Goal: Task Accomplishment & Management: Use online tool/utility

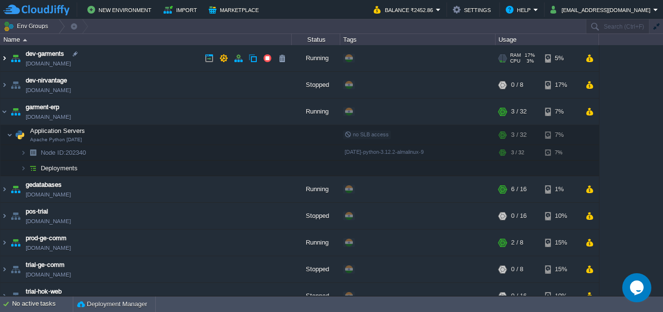
click at [3, 58] on img at bounding box center [4, 58] width 8 height 26
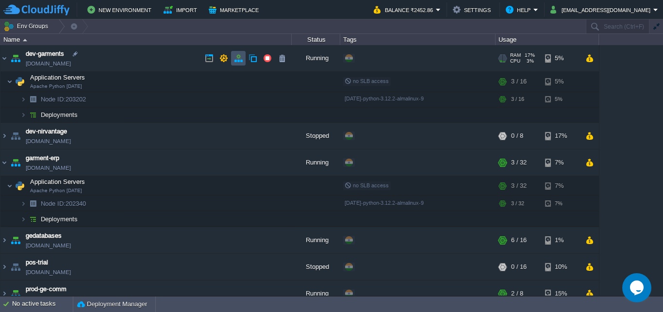
click at [237, 57] on button "button" at bounding box center [238, 58] width 9 height 9
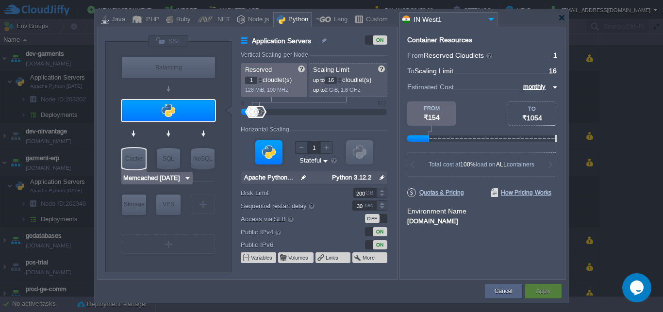
click at [186, 179] on img at bounding box center [187, 178] width 7 height 10
click at [227, 136] on div "VM Balancing VM Application Servers VM Cache VM SQL VM NoSQL VM Storage VM VPS …" at bounding box center [168, 157] width 126 height 230
click at [209, 178] on img at bounding box center [210, 178] width 7 height 10
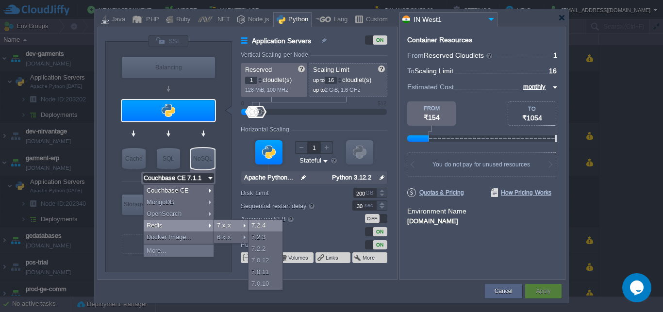
click at [264, 226] on div "7.2.4" at bounding box center [265, 226] width 34 height 12
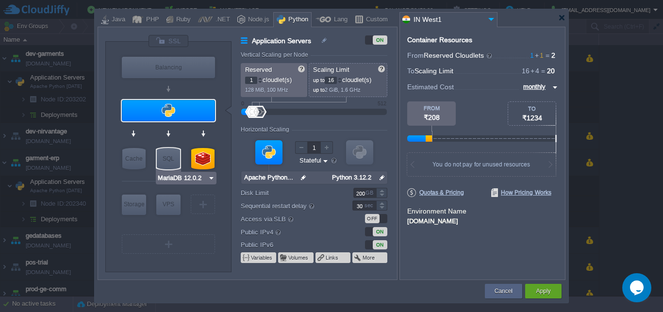
click at [211, 179] on img at bounding box center [211, 178] width 7 height 10
click at [108, 173] on div "VM Balancing VM Application Servers VM Cache VM SQL VM NoSQL VM Storage VM VPS …" at bounding box center [168, 157] width 126 height 230
click at [187, 177] on img at bounding box center [187, 178] width 7 height 10
click at [105, 184] on div "VM Balancing VM Application Servers VM Cache VM SQL VM NoSQL VM Storage VM VPS …" at bounding box center [248, 153] width 300 height 253
type input "Redis 7.2.4"
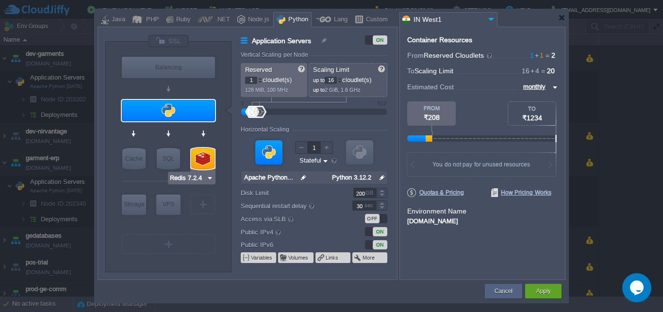
click at [209, 179] on img at bounding box center [209, 178] width 7 height 10
click at [225, 158] on div "VM Balancing VM Application Servers VM Cache VM SQL VM NoSQL VM Storage VM VPS …" at bounding box center [168, 157] width 126 height 230
click at [199, 157] on div at bounding box center [202, 158] width 23 height 21
type input "NoSQL Databases"
type input "4"
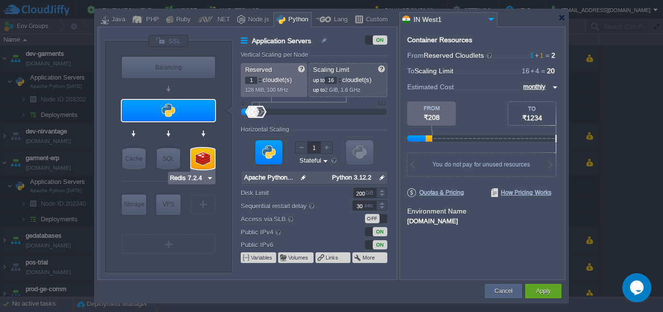
type input "Redis 7.2.4"
type input "7.2.4-almalinux-9"
type input "Stateless"
type input "20"
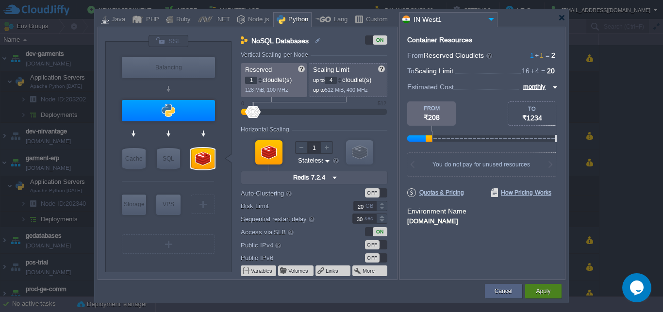
click at [540, 290] on button "Apply" at bounding box center [543, 291] width 15 height 10
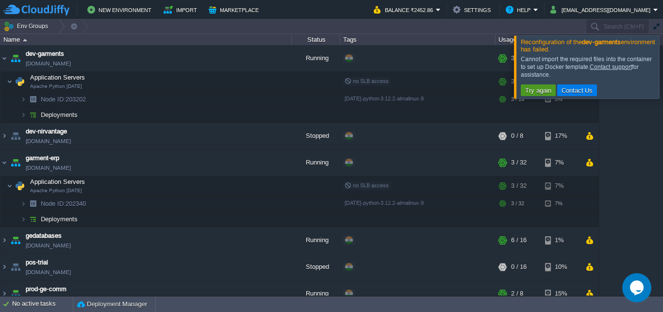
click at [535, 91] on button "Try again" at bounding box center [538, 90] width 32 height 9
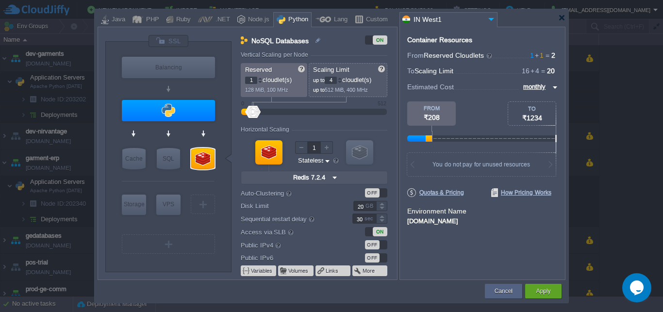
click at [383, 259] on div "OFF" at bounding box center [376, 257] width 22 height 9
click at [546, 288] on button "Apply" at bounding box center [543, 291] width 15 height 10
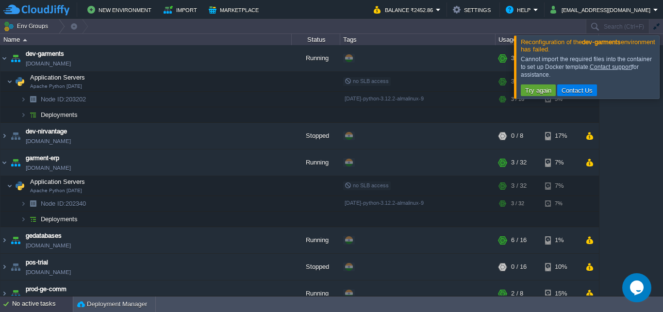
click at [26, 303] on div "No active tasks" at bounding box center [42, 305] width 61 height 16
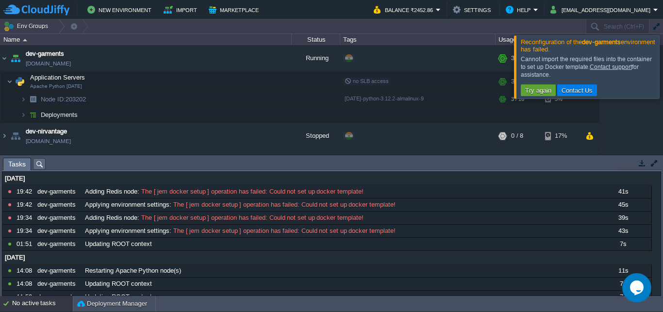
click at [639, 160] on button "button" at bounding box center [642, 163] width 9 height 9
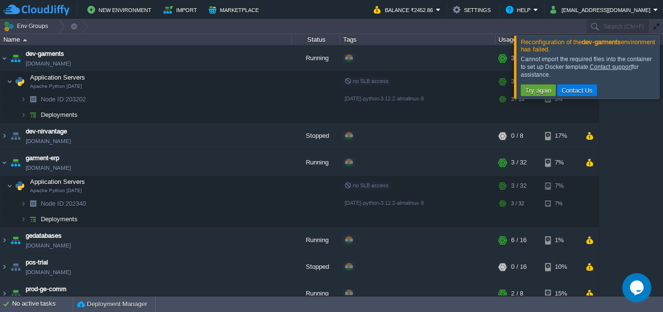
click at [662, 72] on div at bounding box center [675, 66] width 0 height 63
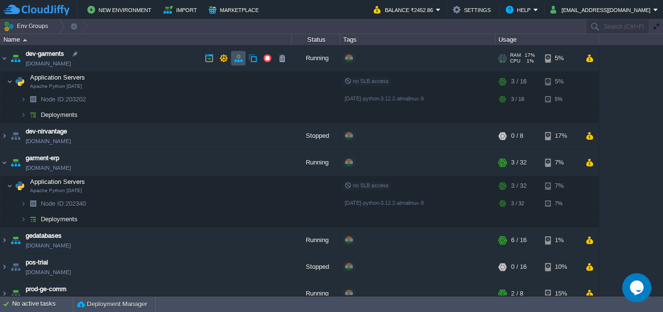
click at [239, 58] on button "button" at bounding box center [238, 58] width 9 height 9
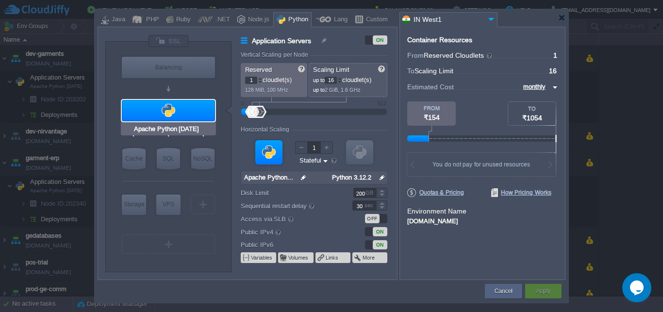
type input "Couchbase CE 7.1.1"
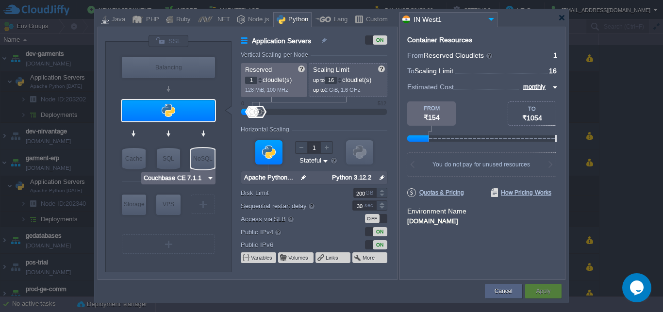
click at [208, 178] on img at bounding box center [210, 178] width 7 height 10
click at [169, 270] on div "VM Balancing VM Application Servers VM Cache VM SQL VM NoSQL VM Storage VM VPS …" at bounding box center [168, 157] width 126 height 230
click at [507, 292] on button "Cancel" at bounding box center [503, 291] width 18 height 10
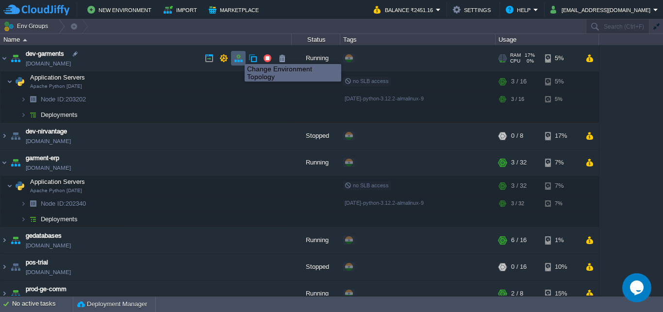
click at [237, 55] on button "button" at bounding box center [238, 58] width 9 height 9
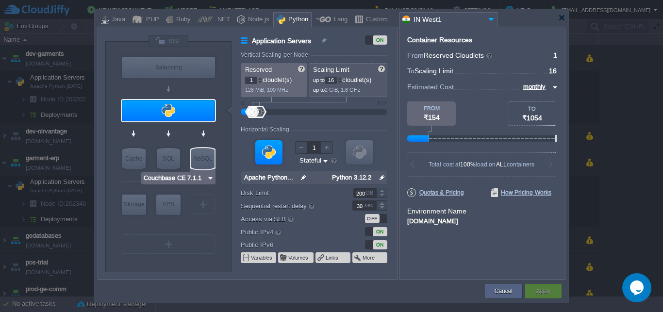
click at [209, 178] on img at bounding box center [210, 178] width 7 height 10
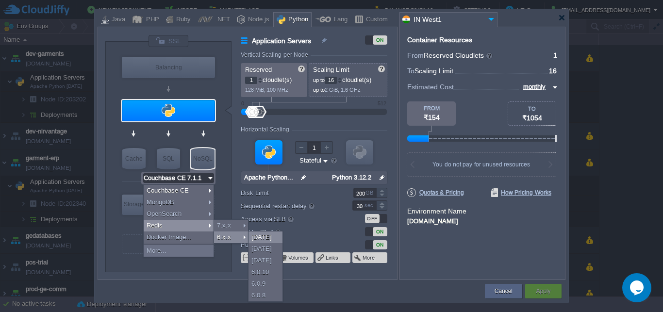
click at [264, 236] on div "[DATE]" at bounding box center [265, 237] width 34 height 12
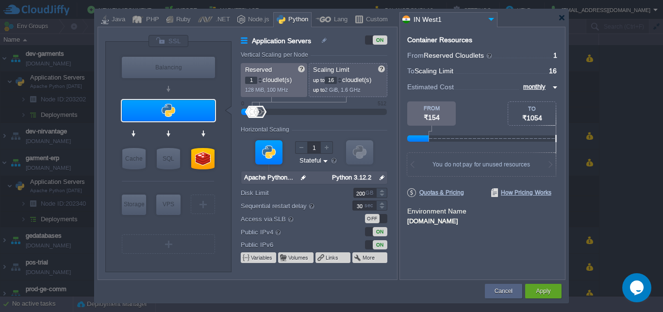
type input "Redis [DATE]"
click at [199, 160] on div at bounding box center [202, 158] width 23 height 21
type input "NoSQL Databases"
type input "4"
type input "Redis [DATE]"
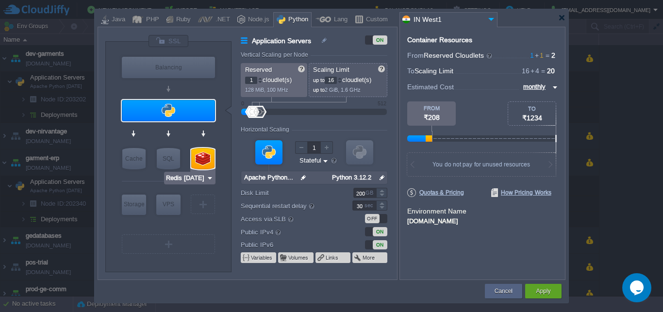
type input "[DATE]"
type input "Stateless"
type input "20"
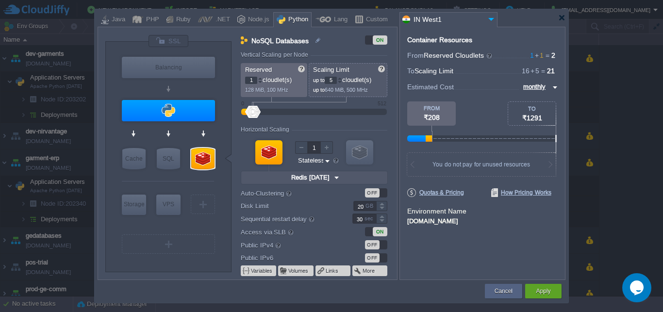
click at [342, 79] on div at bounding box center [339, 78] width 5 height 3
type input "8"
click at [342, 79] on div at bounding box center [339, 78] width 5 height 3
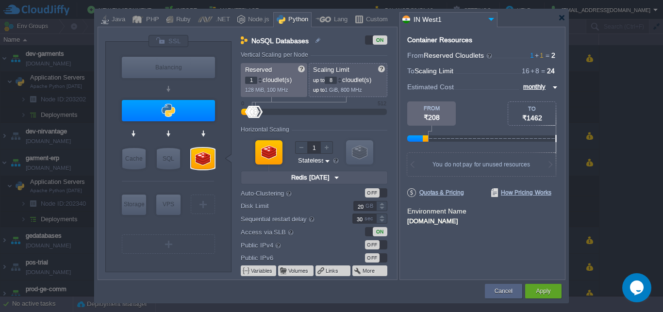
click at [386, 256] on div "OFF" at bounding box center [376, 257] width 22 height 9
click at [538, 289] on button "Apply" at bounding box center [543, 291] width 15 height 10
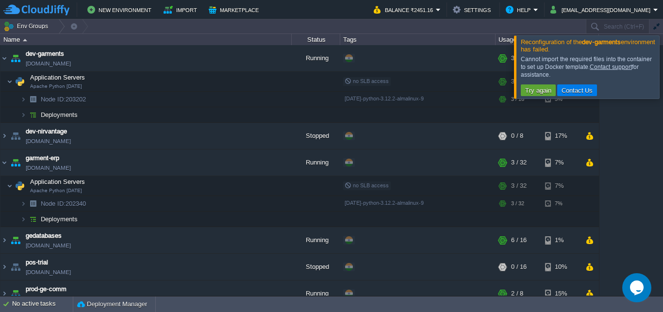
click at [662, 69] on div at bounding box center [675, 66] width 0 height 63
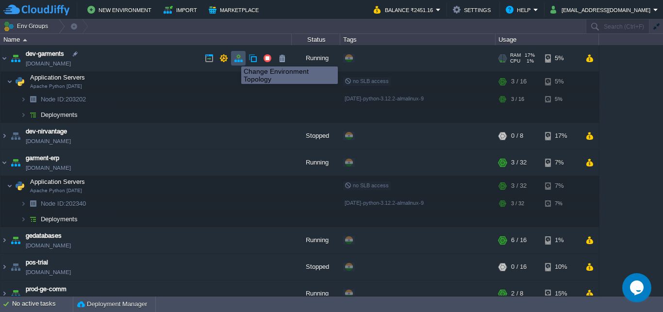
click at [236, 57] on button "button" at bounding box center [238, 58] width 9 height 9
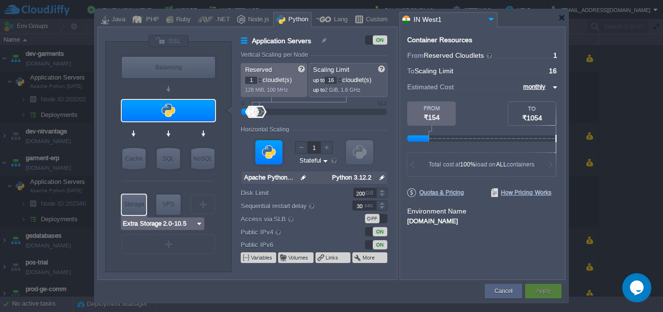
click at [198, 223] on img at bounding box center [199, 224] width 7 height 10
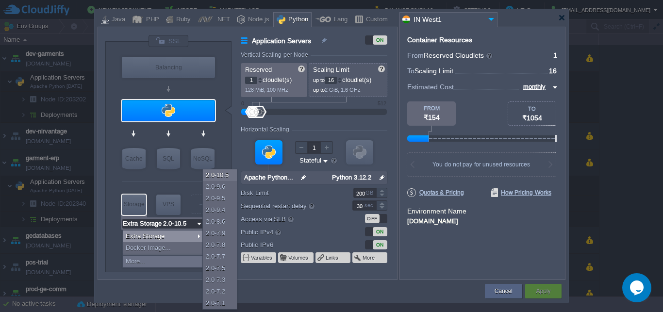
click at [134, 179] on div at bounding box center [168, 181] width 92 height 20
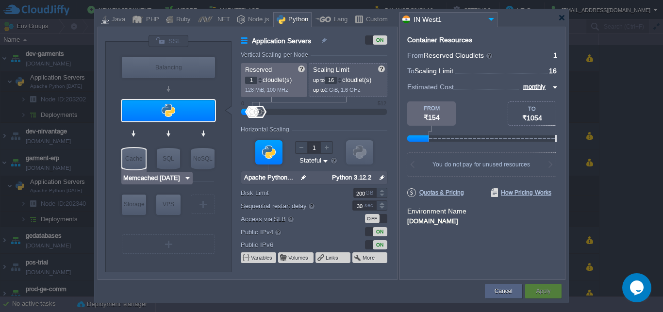
click at [152, 177] on input "Memcached [DATE]" at bounding box center [153, 178] width 61 height 10
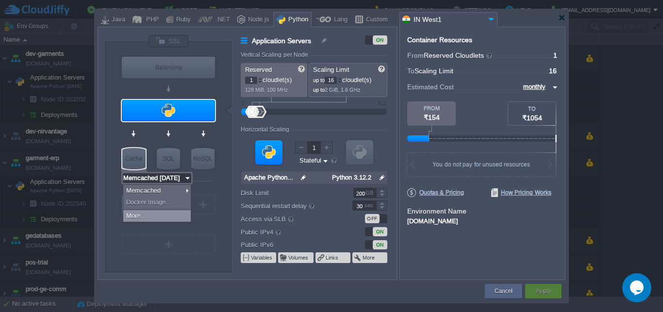
click at [142, 214] on div "More..." at bounding box center [156, 216] width 67 height 12
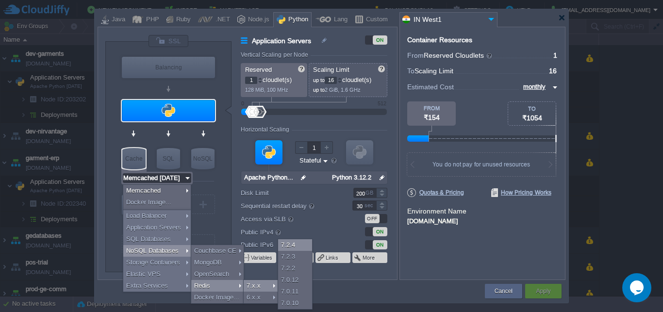
click at [298, 245] on div "7.2.4" at bounding box center [295, 245] width 34 height 12
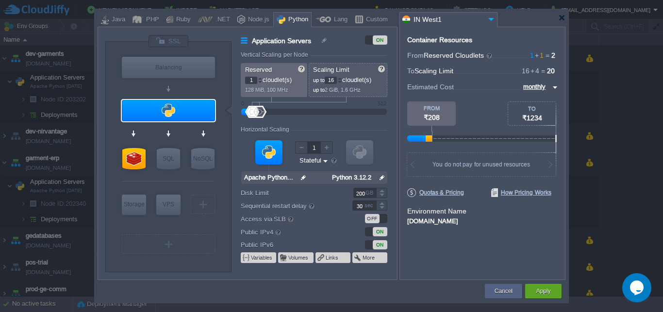
type input "Redis 7.2.4"
click at [123, 156] on div at bounding box center [133, 158] width 23 height 21
type input "NoSQL Databases"
type input "4"
type input "Redis 7.2.4"
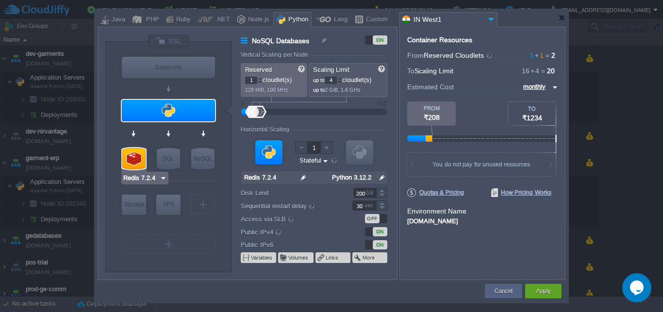
type input "7.2.4-almalinux-9"
type input "Stateless"
type input "20"
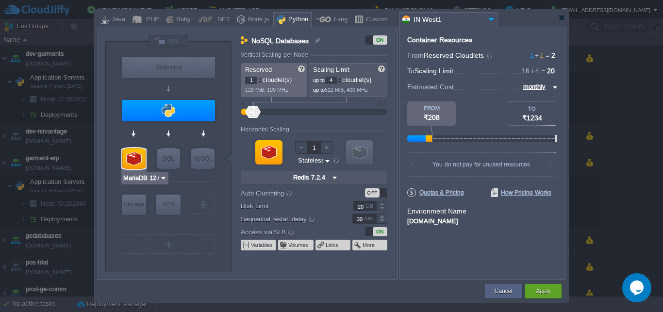
type input "Couchbase CE 7.1.1"
click at [544, 289] on button "Apply" at bounding box center [543, 291] width 15 height 10
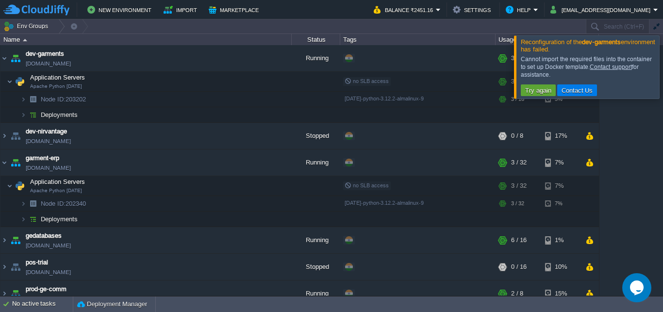
click at [662, 70] on div at bounding box center [675, 66] width 0 height 63
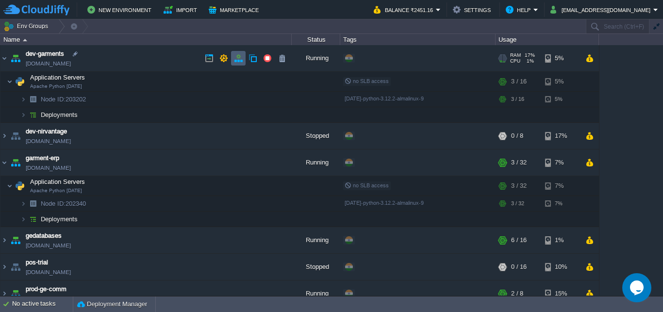
click at [239, 58] on button "button" at bounding box center [238, 58] width 9 height 9
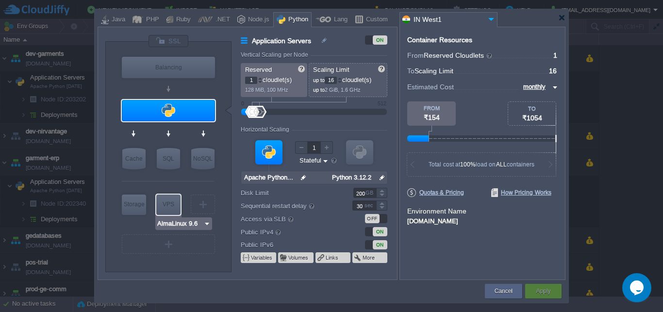
click at [207, 224] on img at bounding box center [206, 224] width 7 height 10
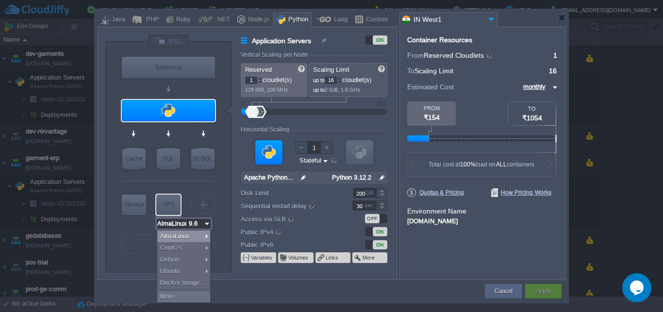
click at [207, 224] on img at bounding box center [206, 224] width 7 height 10
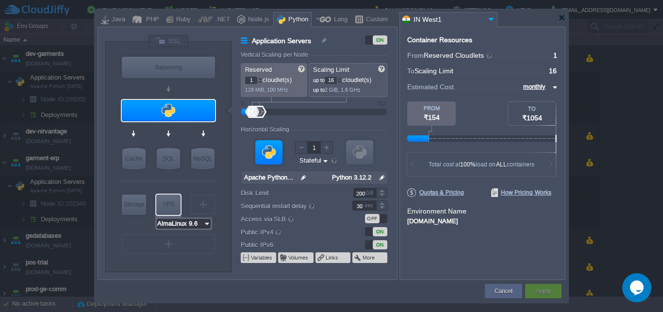
type input "Extra Storage 2.0-10.5"
click at [144, 207] on div "Storage" at bounding box center [134, 204] width 24 height 19
type input "Storage Containers"
type input "6"
type input "Extra Storage 2.0-10.5"
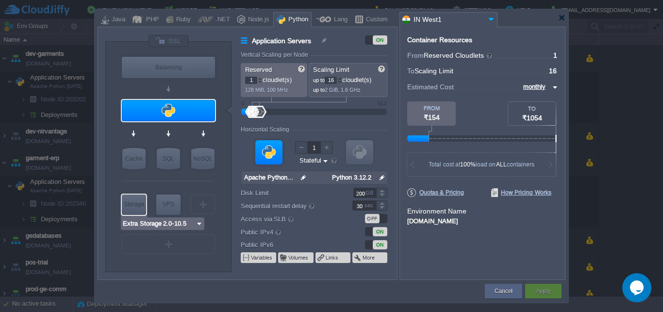
type input "2.0-10.5-almal..."
type input "Stateless"
type input "100"
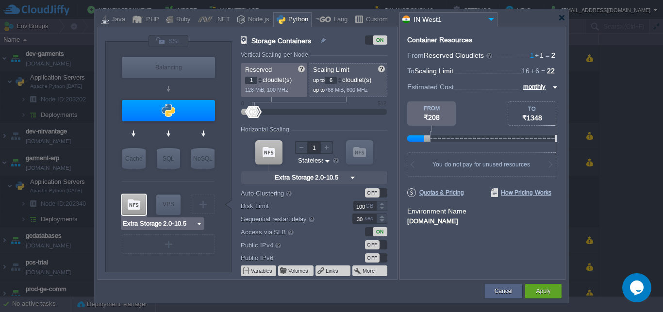
click at [141, 207] on div at bounding box center [134, 205] width 24 height 20
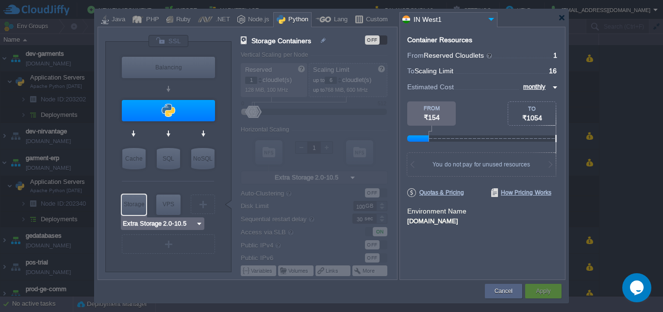
click at [199, 223] on img at bounding box center [199, 224] width 7 height 10
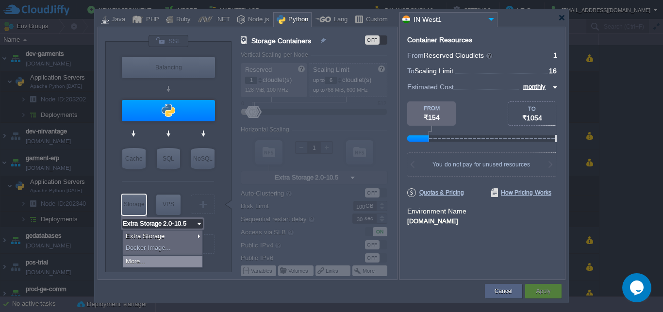
click at [173, 260] on div "More..." at bounding box center [163, 262] width 80 height 12
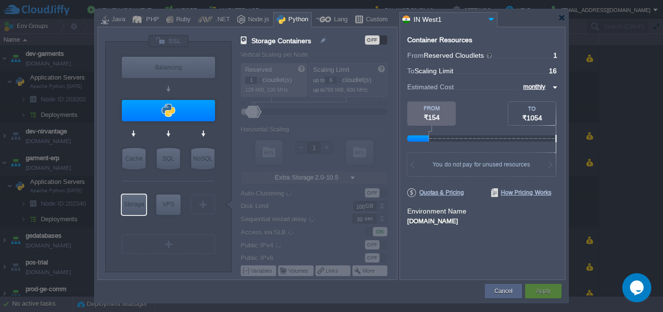
click at [112, 80] on div "VM Balancing VM Application Servers VM Cache VM SQL VM NoSQL VM Storage VM VPS …" at bounding box center [168, 157] width 126 height 230
type input "Couchbase CE 7.1.1"
click at [507, 288] on button "Cancel" at bounding box center [503, 291] width 18 height 10
